Goal: Check status

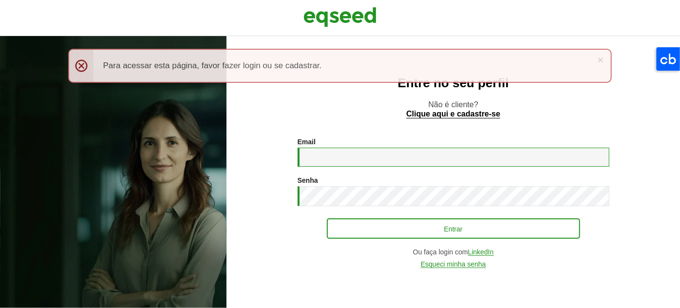
type input "**********"
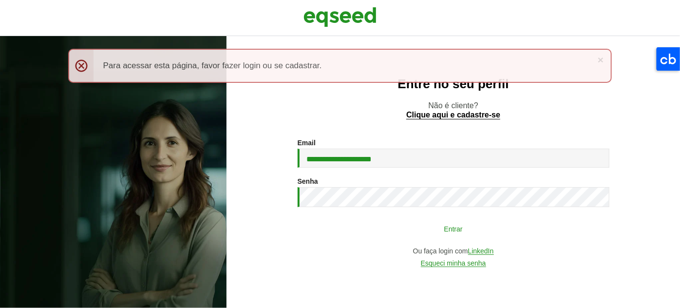
click at [368, 231] on button "Entrar" at bounding box center [453, 228] width 253 height 18
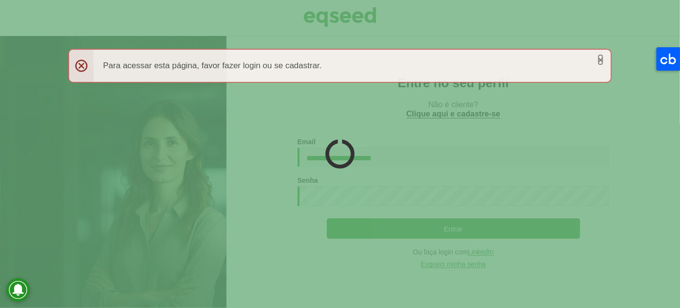
click at [602, 58] on link "×" at bounding box center [600, 60] width 6 height 10
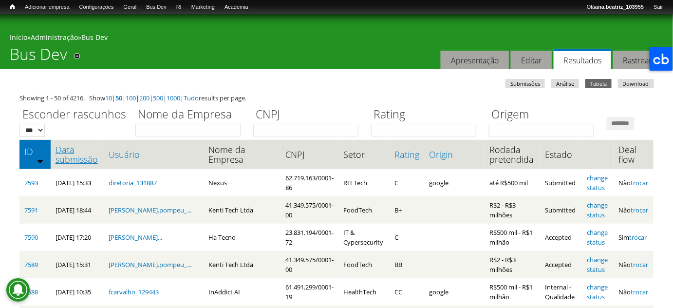
click at [97, 164] on link "Data submissão" at bounding box center [76, 154] width 43 height 19
